Goal: Navigation & Orientation: Find specific page/section

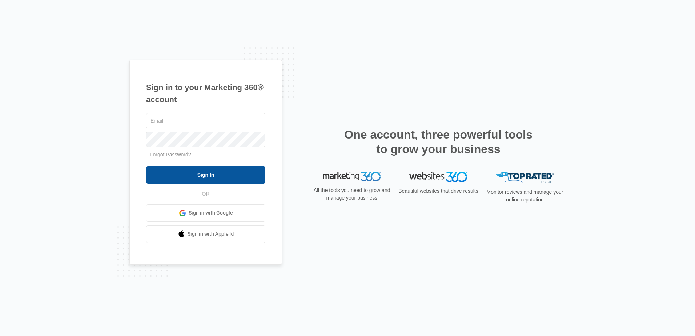
type input "[PERSON_NAME][EMAIL_ADDRESS][DOMAIN_NAME]"
click at [210, 175] on input "Sign In" at bounding box center [205, 174] width 119 height 17
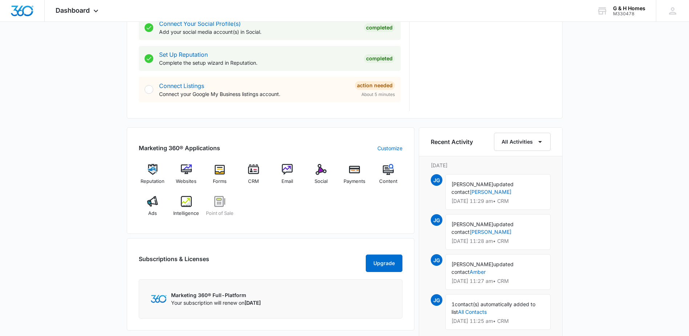
scroll to position [363, 0]
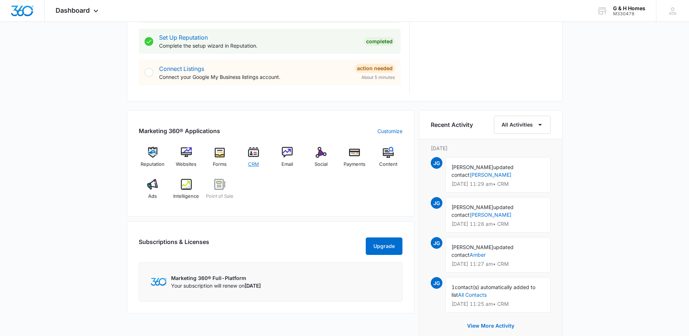
click at [254, 158] on div "CRM" at bounding box center [254, 160] width 28 height 26
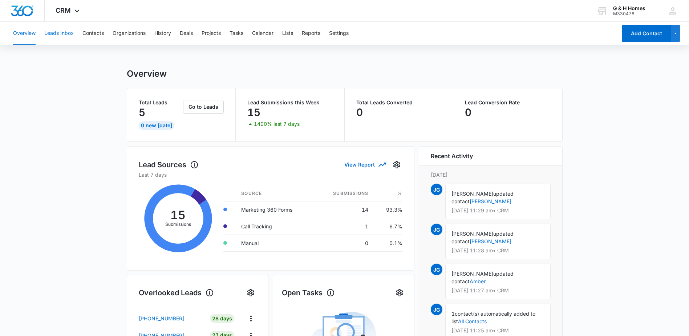
click at [62, 35] on button "Leads Inbox" at bounding box center [58, 33] width 29 height 23
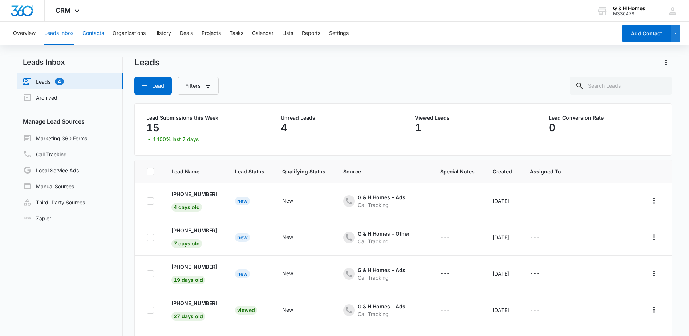
click at [98, 36] on button "Contacts" at bounding box center [92, 33] width 21 height 23
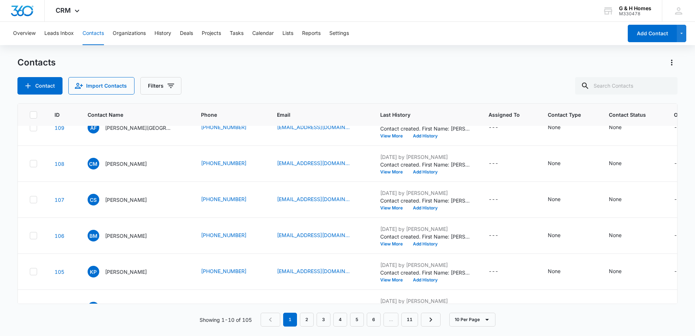
scroll to position [187, 0]
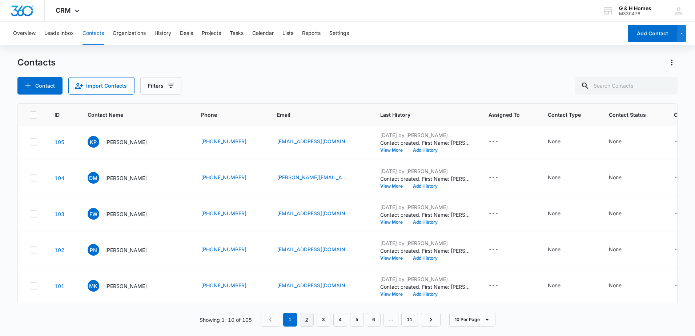
click at [307, 325] on link "2" at bounding box center [307, 319] width 14 height 14
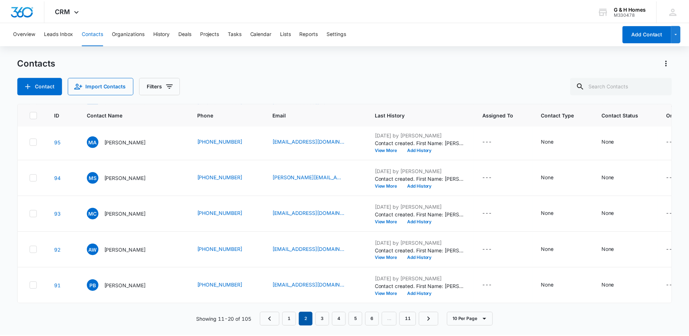
scroll to position [0, 0]
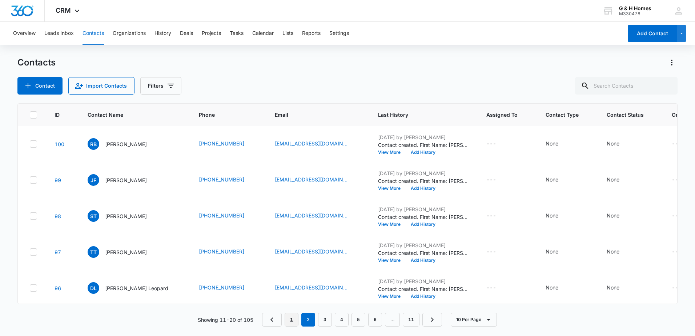
click at [294, 323] on link "1" at bounding box center [291, 319] width 14 height 14
click at [57, 36] on button "Leads Inbox" at bounding box center [58, 33] width 29 height 23
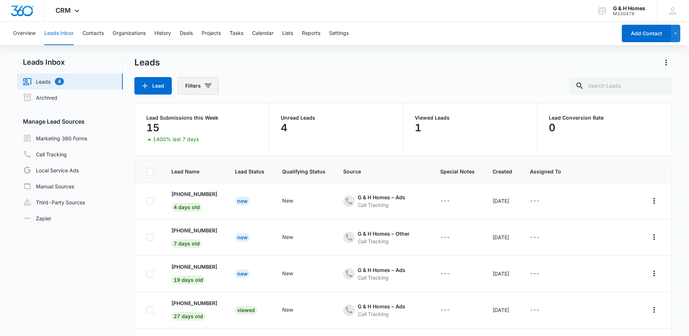
click at [209, 82] on icon "Filters" at bounding box center [208, 85] width 9 height 9
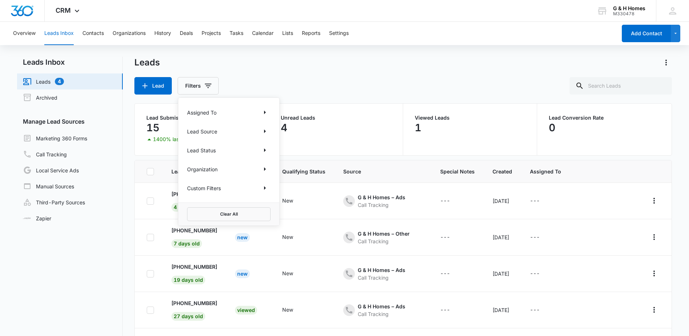
click at [227, 112] on div "Assigned To" at bounding box center [229, 112] width 84 height 12
click at [266, 109] on icon "Show Assigned To filters" at bounding box center [264, 112] width 9 height 9
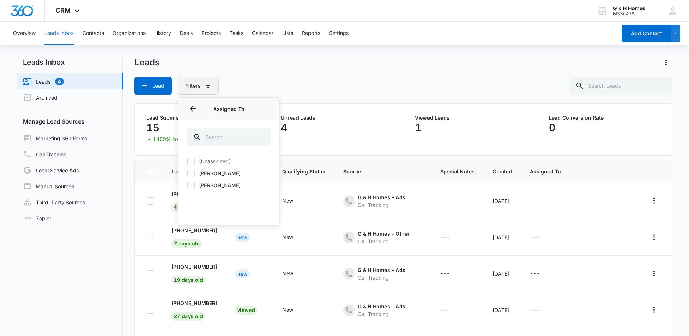
click at [210, 83] on icon "Filters" at bounding box center [208, 85] width 9 height 9
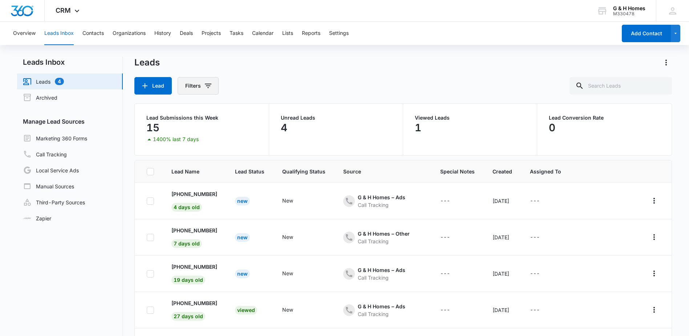
click at [212, 86] on icon "Filters" at bounding box center [208, 85] width 9 height 9
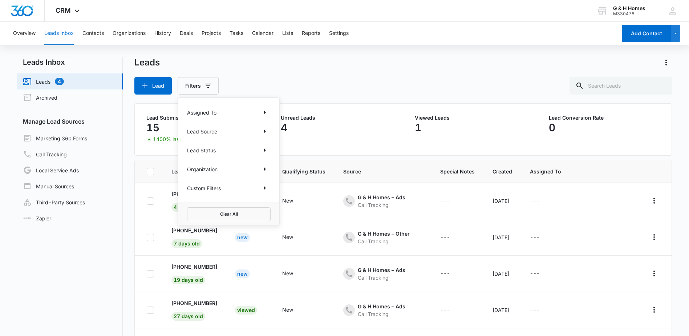
click at [209, 129] on p "Lead Source" at bounding box center [202, 132] width 30 height 8
click at [264, 130] on icon "Show Lead Source filters" at bounding box center [264, 131] width 9 height 9
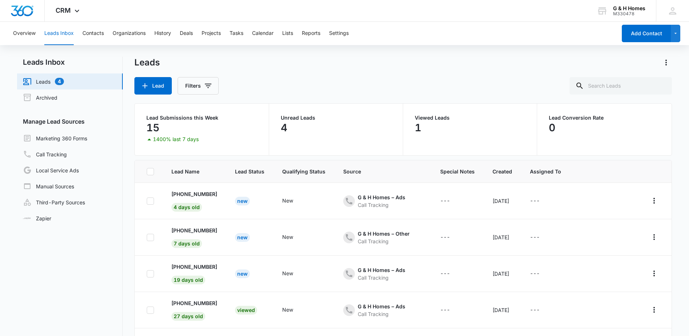
click at [283, 73] on div "Leads Lead Filters" at bounding box center [402, 76] width 537 height 38
click at [206, 89] on icon "Filters" at bounding box center [208, 85] width 9 height 9
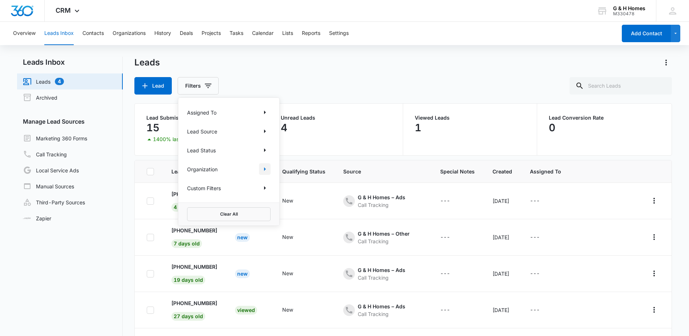
click at [268, 169] on icon "Show Organization filters" at bounding box center [264, 169] width 9 height 9
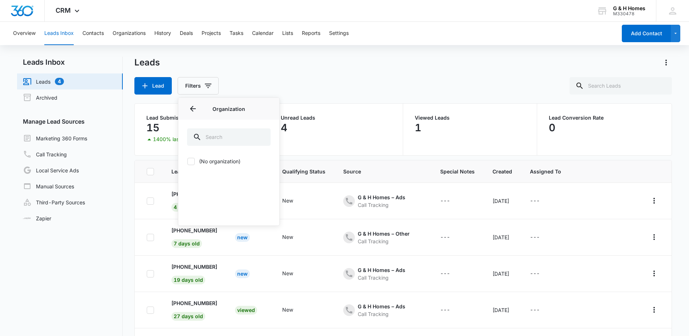
click at [268, 76] on div "Leads Lead Filters Assigned To Lead Source Lead Status Organization Organizatio…" at bounding box center [402, 76] width 537 height 38
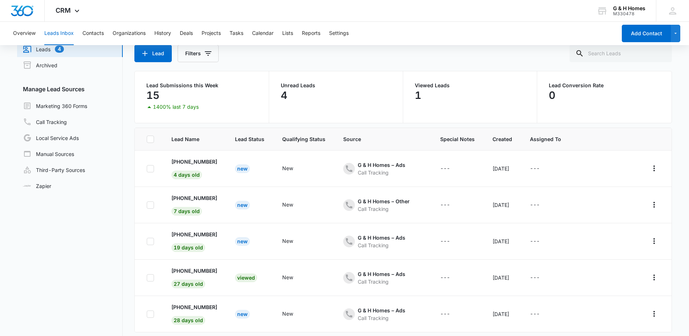
scroll to position [20, 0]
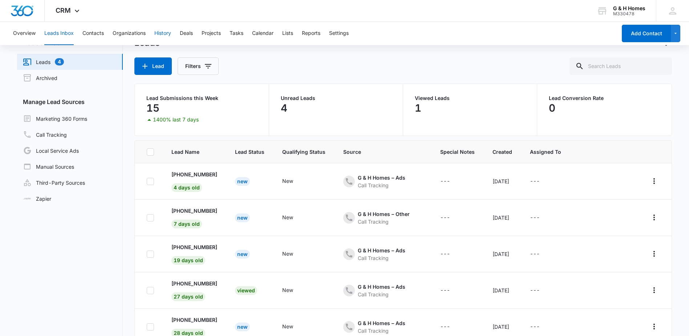
click at [166, 32] on button "History" at bounding box center [162, 33] width 17 height 23
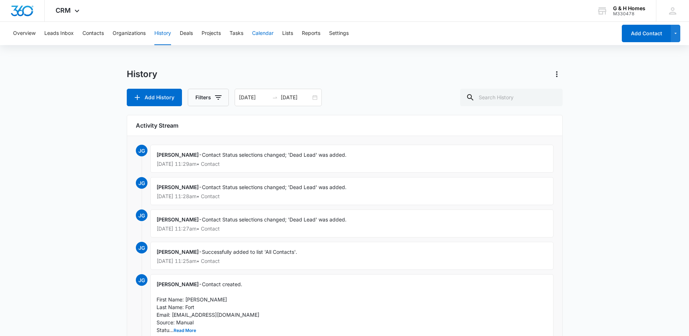
click at [269, 36] on button "Calendar" at bounding box center [262, 33] width 21 height 23
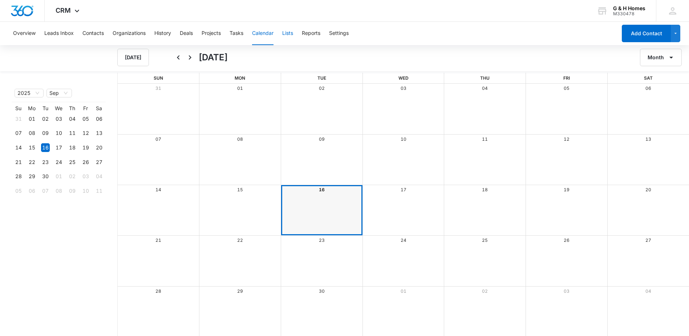
click at [284, 34] on button "Lists" at bounding box center [287, 33] width 11 height 23
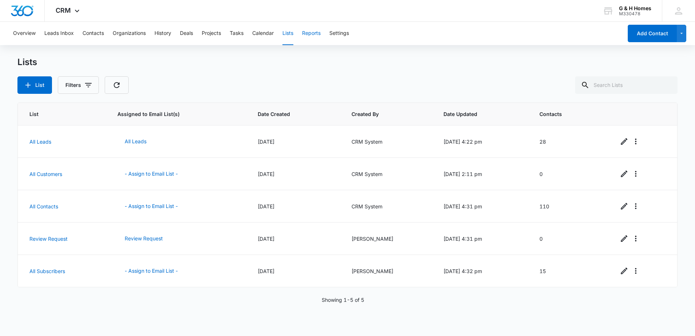
click at [309, 35] on button "Reports" at bounding box center [311, 33] width 19 height 23
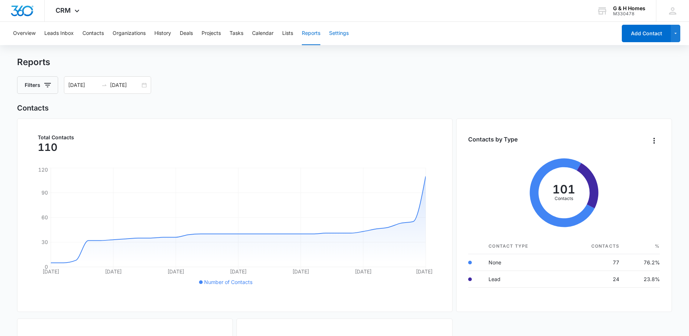
click at [345, 34] on button "Settings" at bounding box center [339, 33] width 20 height 23
